Goal: Task Accomplishment & Management: Use online tool/utility

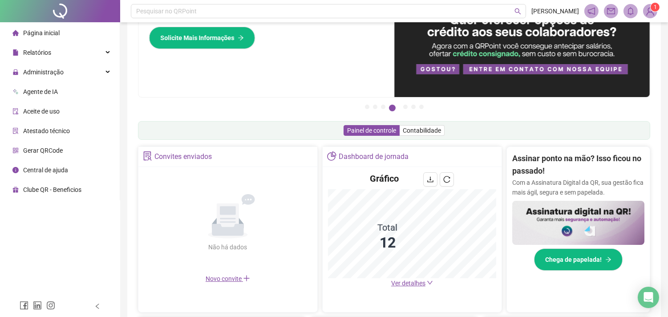
scroll to position [49, 0]
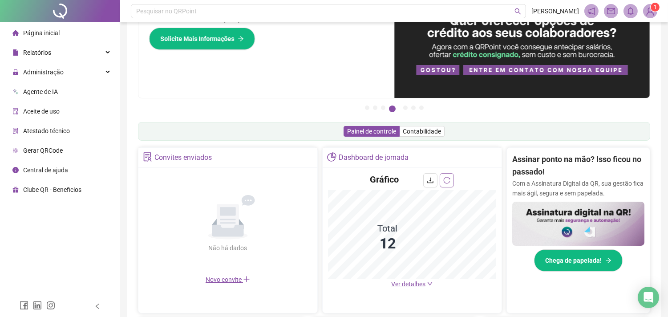
click at [446, 178] on icon "reload" at bounding box center [446, 180] width 7 height 7
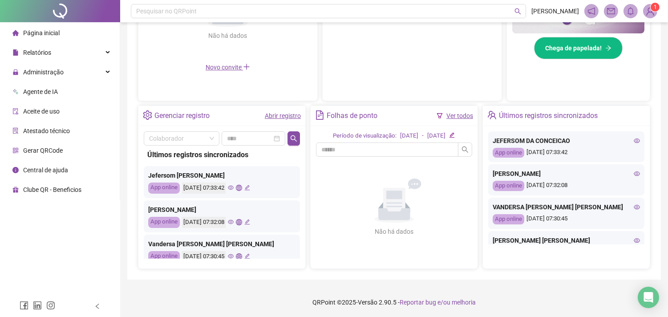
scroll to position [262, 0]
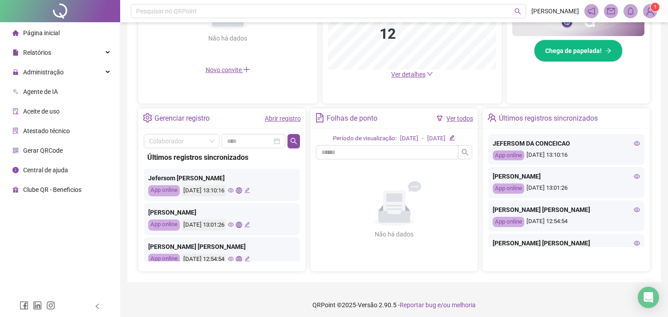
scroll to position [262, 0]
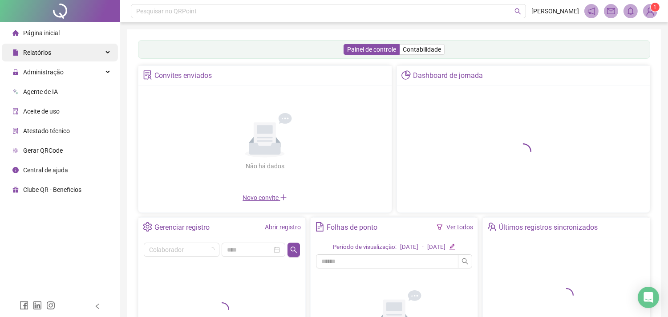
click at [88, 54] on div "Relatórios" at bounding box center [60, 53] width 116 height 18
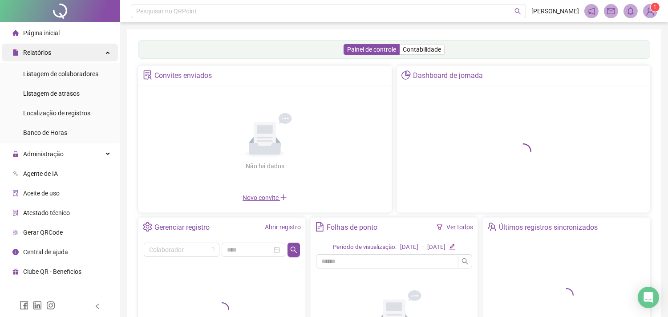
click at [101, 52] on div "Relatórios" at bounding box center [60, 53] width 116 height 18
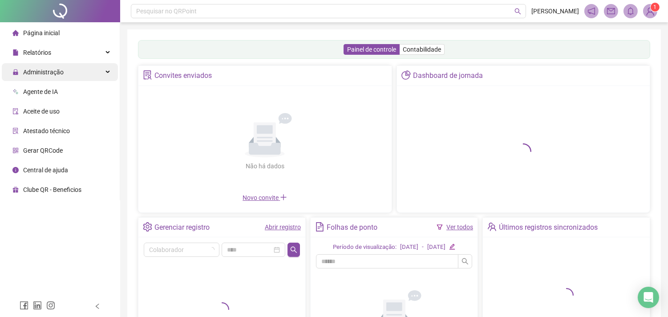
click at [60, 74] on span "Administração" at bounding box center [43, 72] width 40 height 7
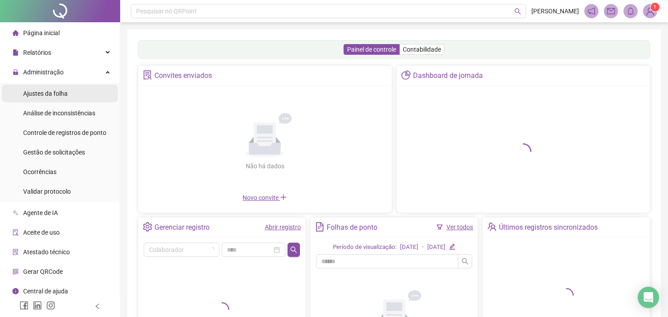
click at [41, 98] on div "Ajustes da folha" at bounding box center [45, 94] width 44 height 18
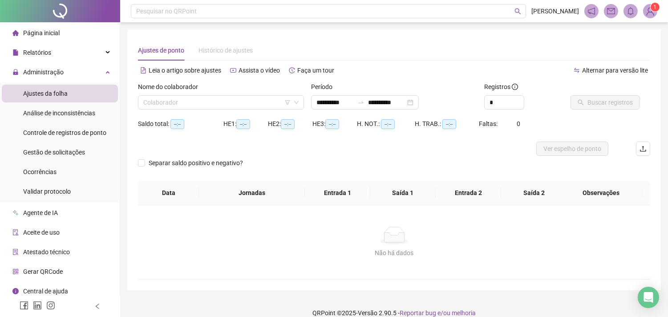
click at [197, 113] on div "Nome do colaborador Colaborador" at bounding box center [220, 99] width 173 height 35
click at [196, 104] on input "search" at bounding box center [216, 102] width 147 height 13
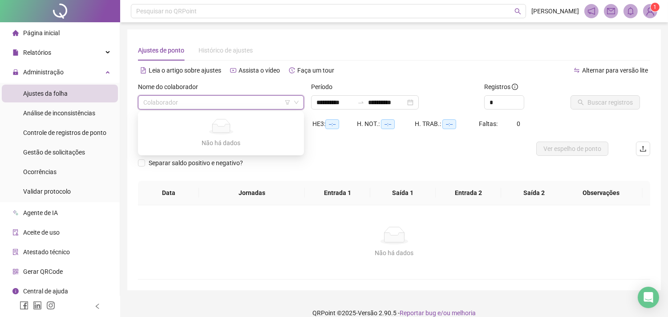
click at [190, 103] on input "search" at bounding box center [216, 102] width 147 height 13
click at [189, 101] on input "search" at bounding box center [216, 102] width 147 height 13
click at [233, 82] on div "Nome do colaborador" at bounding box center [221, 88] width 166 height 13
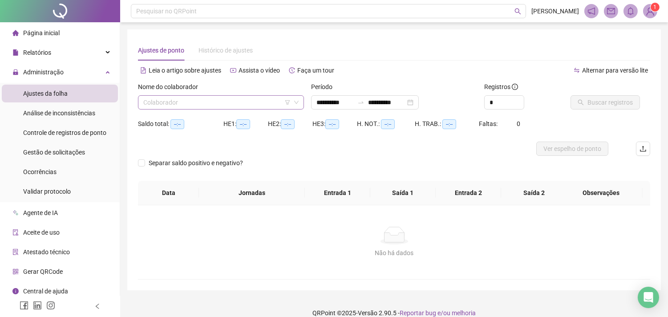
click at [203, 105] on input "search" at bounding box center [216, 102] width 147 height 13
click at [296, 105] on span at bounding box center [220, 102] width 155 height 13
type input "**********"
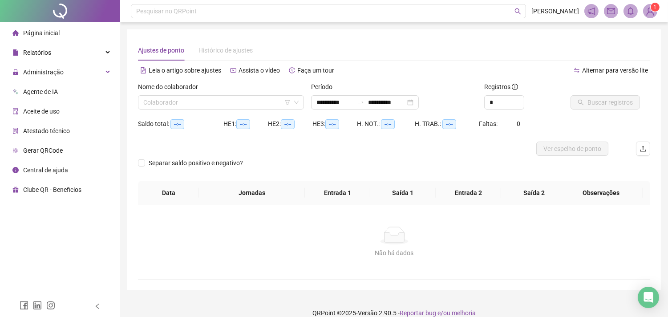
type input "**********"
click at [238, 99] on input "search" at bounding box center [216, 102] width 147 height 13
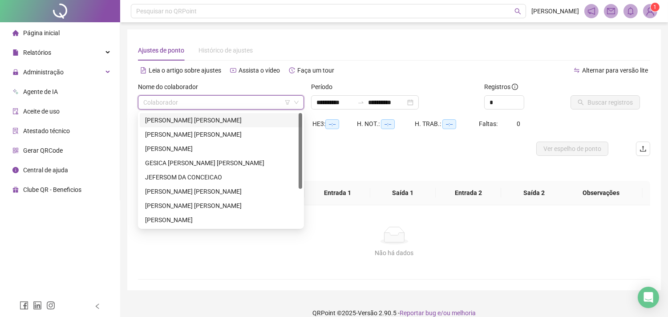
click at [211, 110] on div "Nome do colaborador Colaborador" at bounding box center [220, 99] width 173 height 35
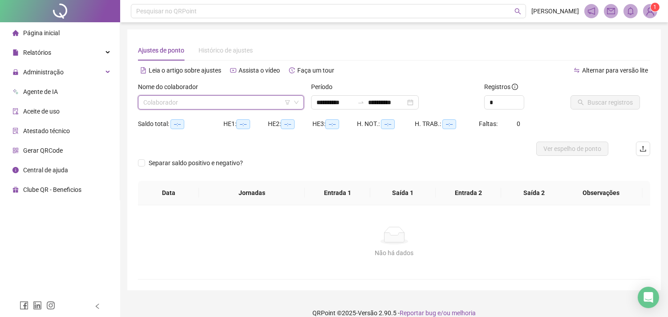
click at [236, 102] on input "search" at bounding box center [216, 102] width 147 height 13
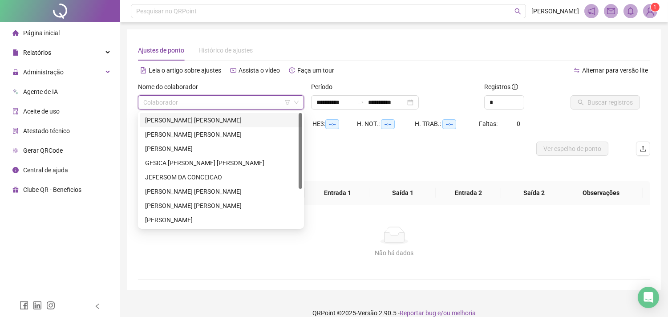
click at [189, 119] on div "EDIVAN DE MELO DE OLIVEIRA" at bounding box center [221, 120] width 152 height 10
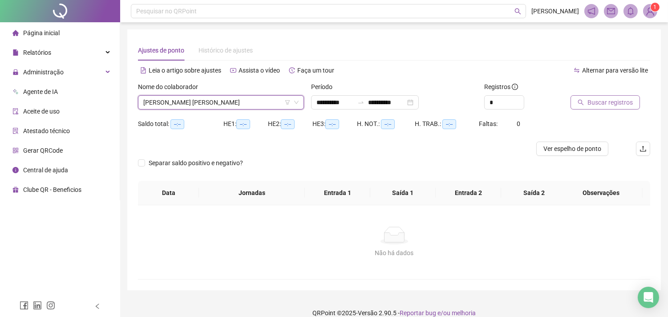
click at [611, 108] on button "Buscar registros" at bounding box center [604, 102] width 69 height 14
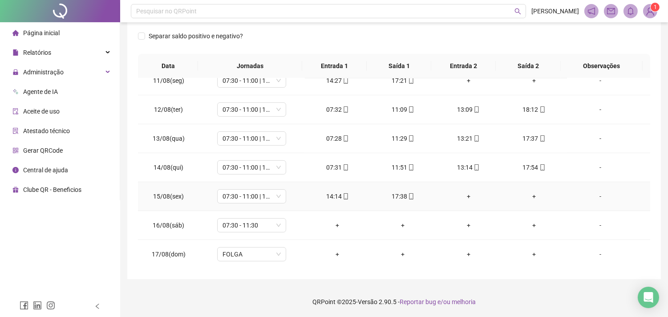
scroll to position [302, 0]
click at [277, 222] on span "07:30 - 11:30" at bounding box center [251, 224] width 58 height 13
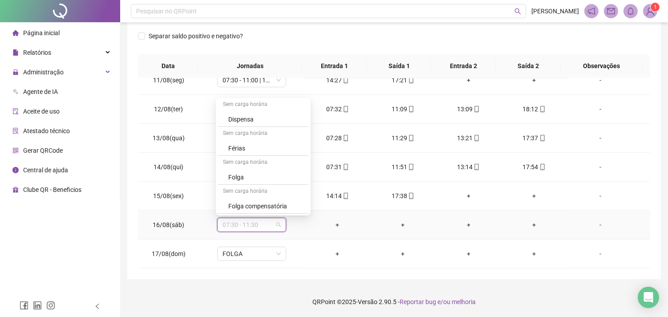
scroll to position [5300, 0]
click at [254, 178] on div "Folga compensatória" at bounding box center [265, 177] width 75 height 10
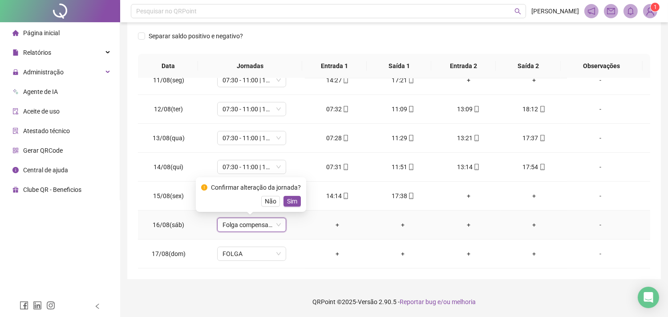
drag, startPoint x: 291, startPoint y: 201, endPoint x: 298, endPoint y: 200, distance: 7.1
click at [291, 201] on span "Sim" at bounding box center [292, 201] width 10 height 10
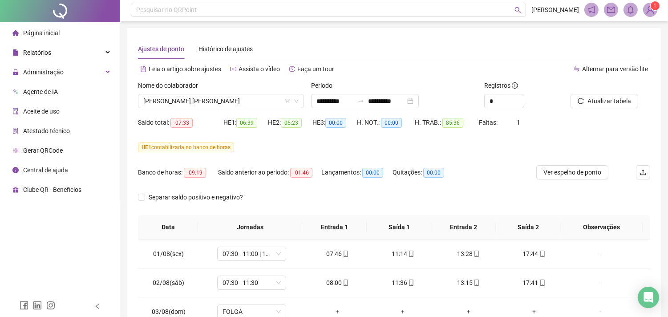
scroll to position [0, 0]
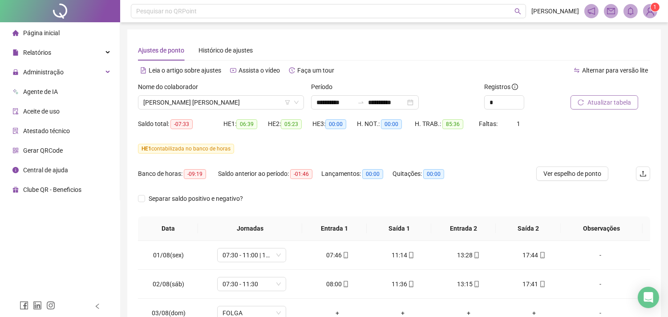
click at [585, 101] on button "Atualizar tabela" at bounding box center [604, 102] width 68 height 14
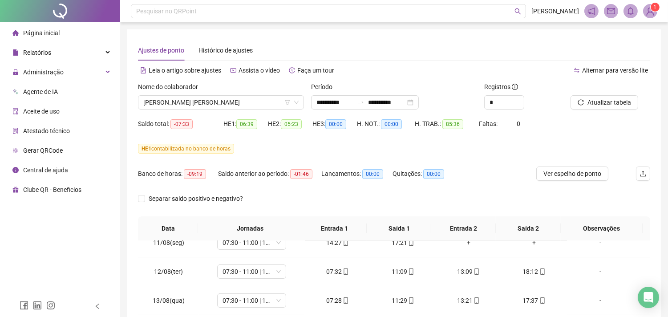
click at [48, 34] on span "Página inicial" at bounding box center [41, 32] width 36 height 7
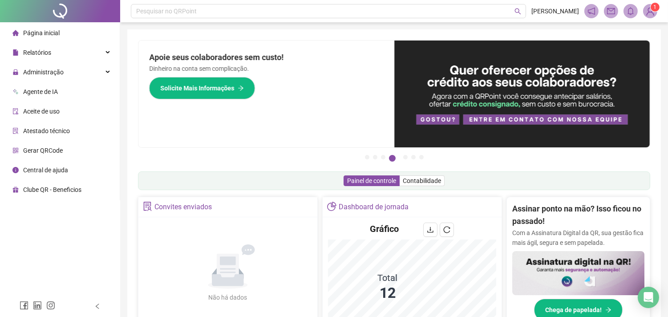
click at [445, 230] on icon "reload" at bounding box center [446, 229] width 7 height 7
